Goal: Task Accomplishment & Management: Use online tool/utility

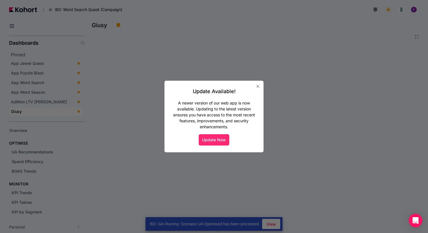
click at [219, 140] on button "Update Now" at bounding box center [214, 139] width 31 height 11
